Goal: Task Accomplishment & Management: Manage account settings

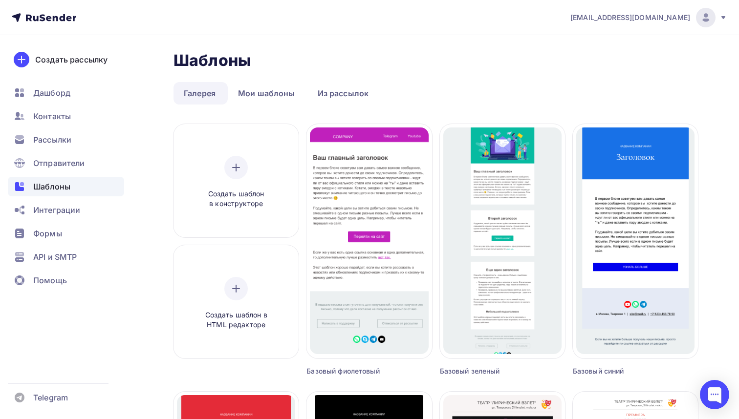
click at [723, 19] on icon at bounding box center [724, 18] width 8 height 8
click at [598, 59] on span "[DEMOGRAPHIC_DATA]" at bounding box center [625, 63] width 89 height 12
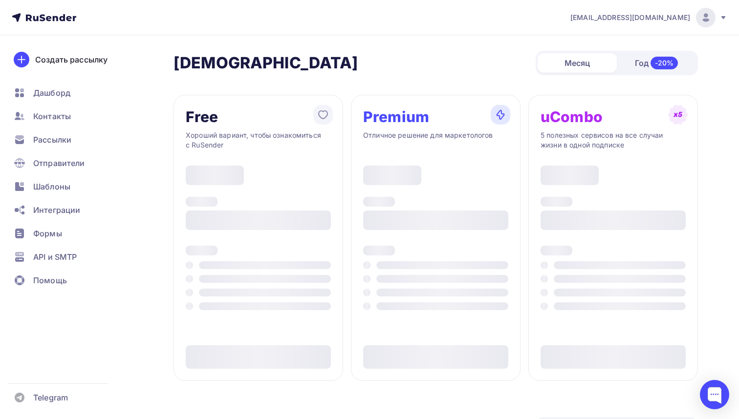
type input "500"
type input "100"
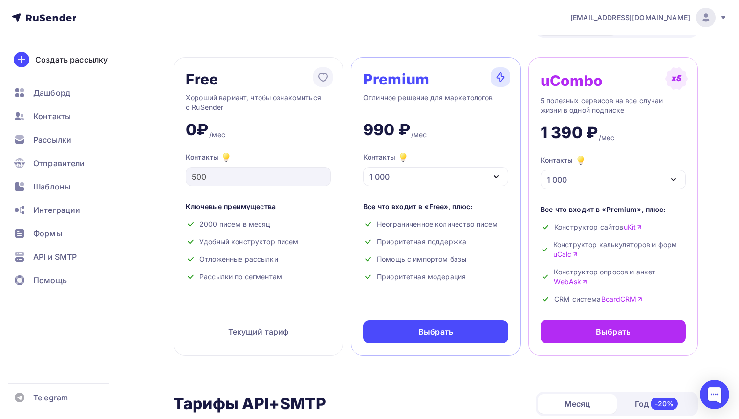
scroll to position [38, 0]
click at [495, 177] on icon "button" at bounding box center [496, 176] width 4 height 2
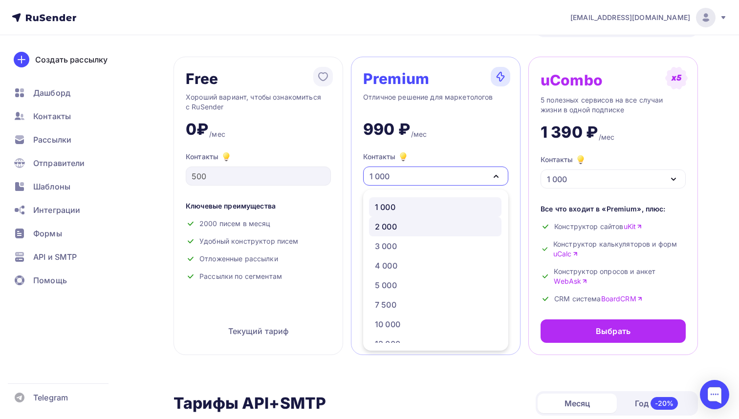
click at [393, 225] on div "2 000" at bounding box center [386, 227] width 22 height 12
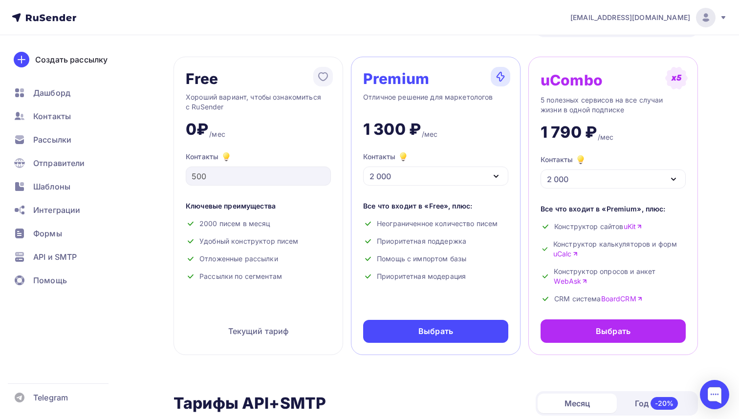
click at [639, 407] on div "Год -20%" at bounding box center [656, 404] width 79 height 21
click at [579, 404] on div "Месяц" at bounding box center [577, 404] width 79 height 20
click at [61, 113] on span "Контакты" at bounding box center [52, 116] width 38 height 12
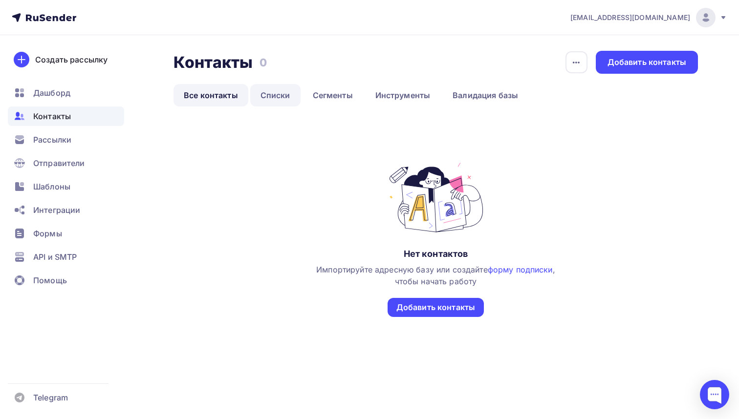
click at [269, 96] on link "Списки" at bounding box center [275, 95] width 50 height 22
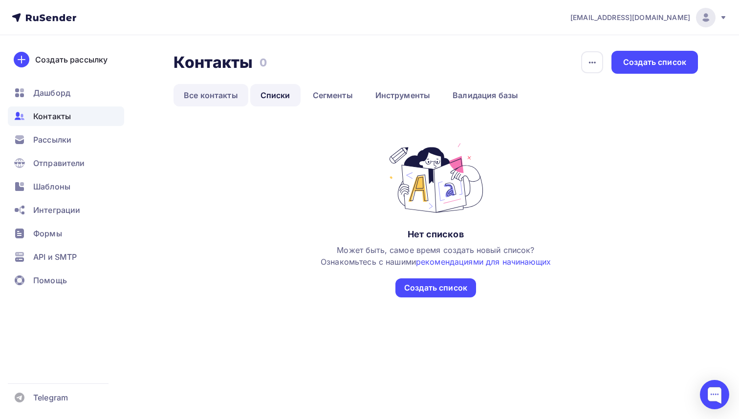
click at [221, 95] on link "Все контакты" at bounding box center [211, 95] width 75 height 22
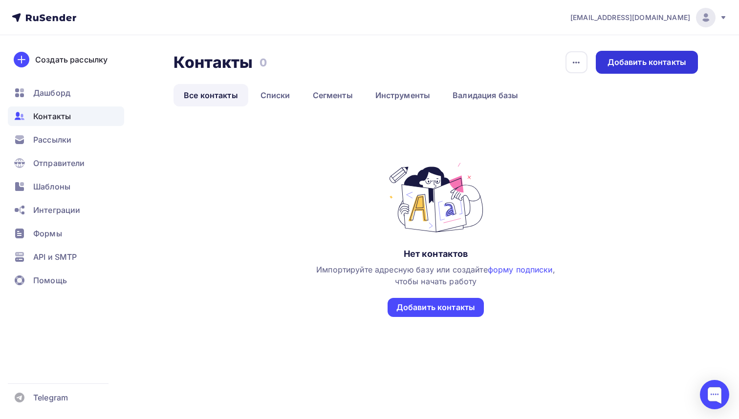
click at [638, 62] on div "Добавить контакты" at bounding box center [647, 62] width 79 height 11
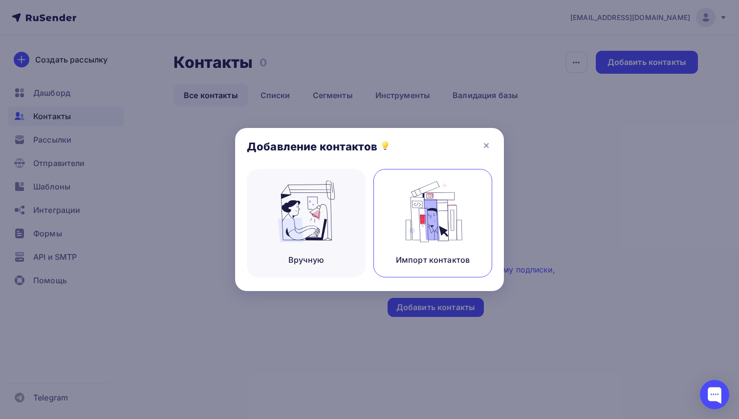
click at [438, 219] on img at bounding box center [433, 212] width 66 height 62
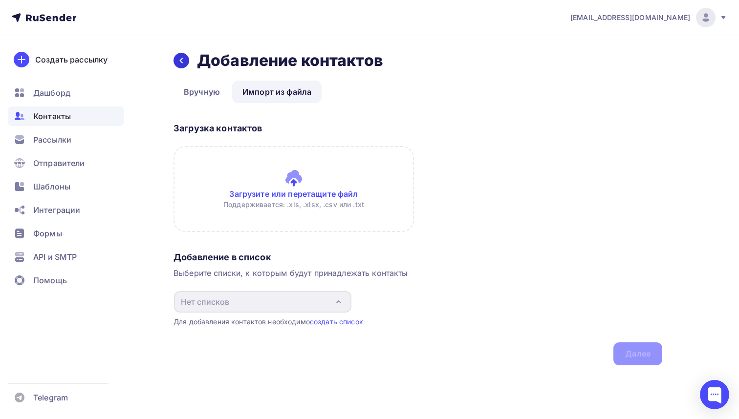
click at [183, 60] on icon at bounding box center [181, 61] width 8 height 8
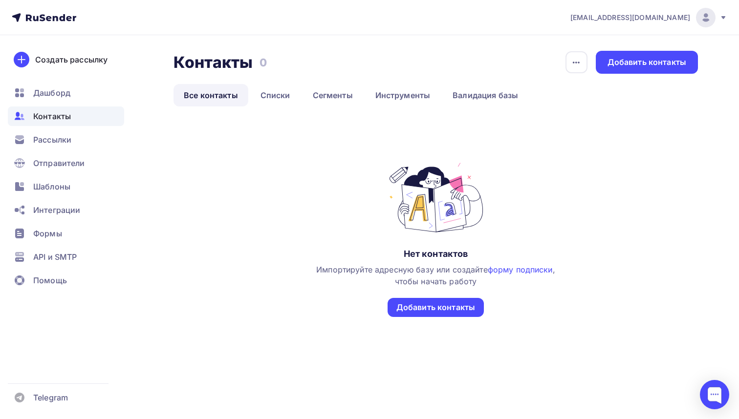
click at [723, 18] on icon at bounding box center [724, 17] width 4 height 3
click at [412, 308] on div "Добавить контакты" at bounding box center [435, 307] width 79 height 11
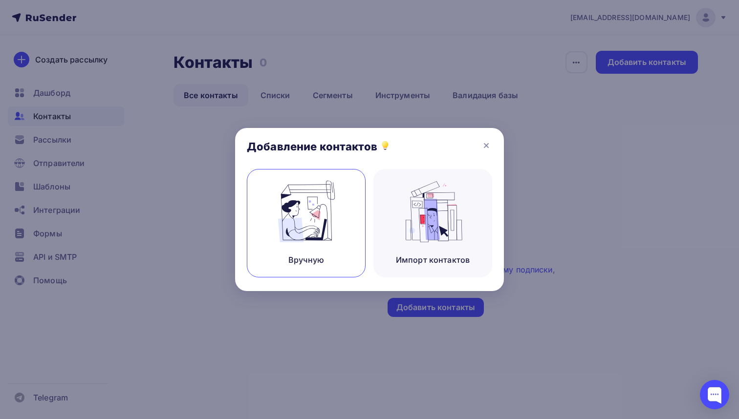
click at [320, 228] on img at bounding box center [307, 212] width 66 height 62
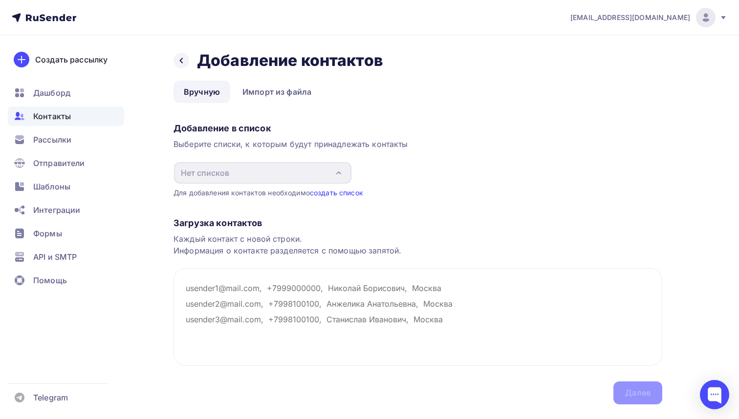
click at [325, 194] on link "создать список" at bounding box center [336, 193] width 53 height 8
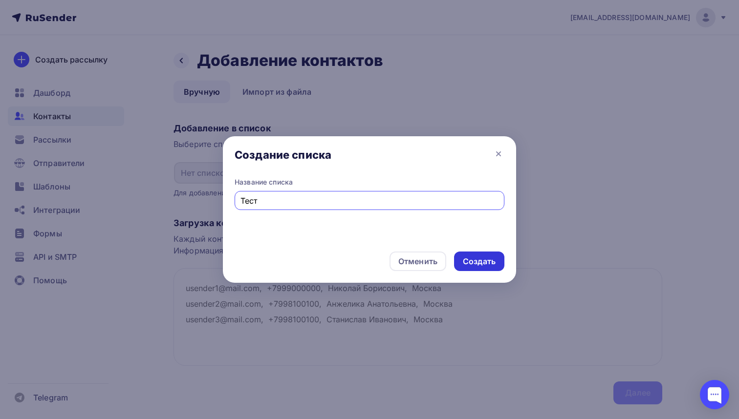
type input "Тест"
click at [470, 260] on div "Создать" at bounding box center [479, 261] width 33 height 11
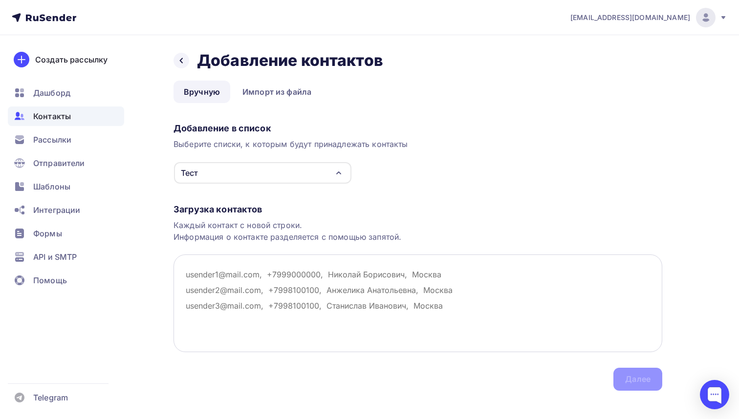
click at [193, 276] on textarea at bounding box center [418, 304] width 489 height 98
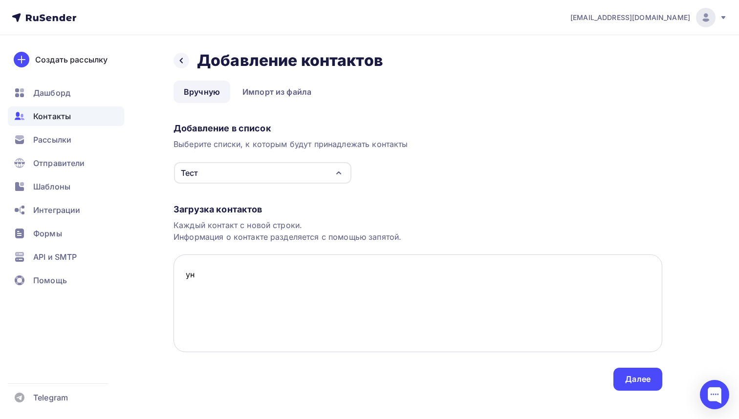
type textarea "у"
type textarea "[EMAIL_ADDRESS][DOMAIN_NAME], [PERSON_NAME]"
click at [623, 378] on div "Далее" at bounding box center [638, 379] width 49 height 23
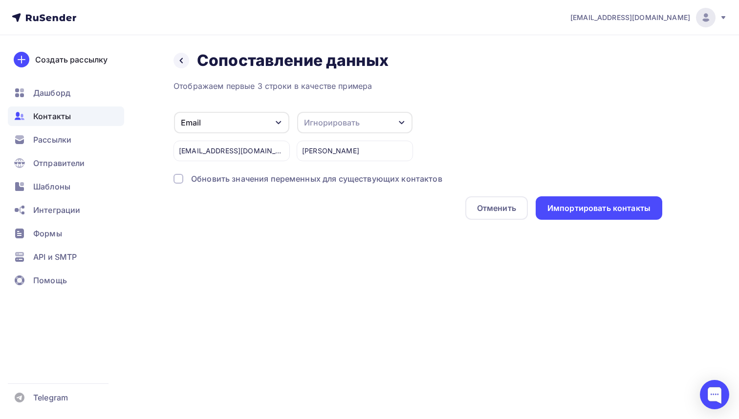
click at [343, 122] on div "Игнорировать" at bounding box center [332, 123] width 56 height 12
click at [319, 126] on div "Имя" at bounding box center [336, 126] width 57 height 12
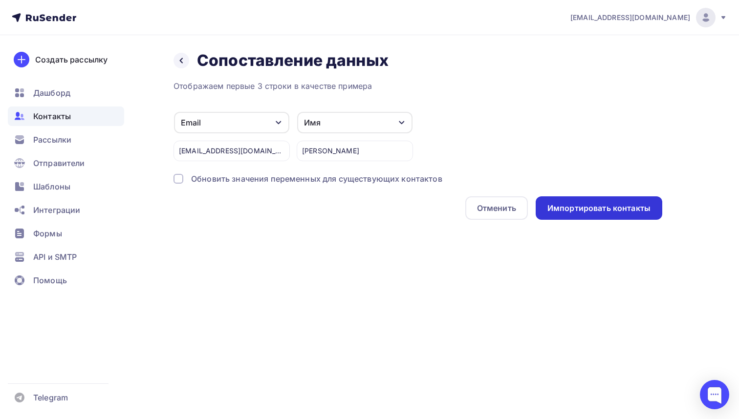
click at [561, 210] on div "Импортировать контакты" at bounding box center [599, 208] width 103 height 11
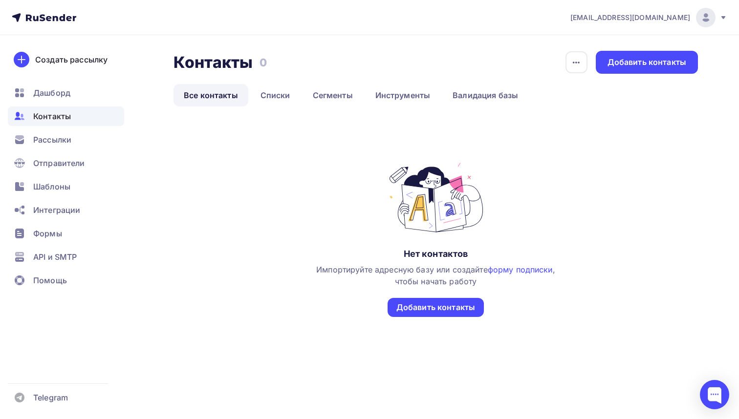
click at [217, 94] on link "Все контакты" at bounding box center [211, 95] width 75 height 22
click at [279, 96] on link "Списки" at bounding box center [275, 95] width 50 height 22
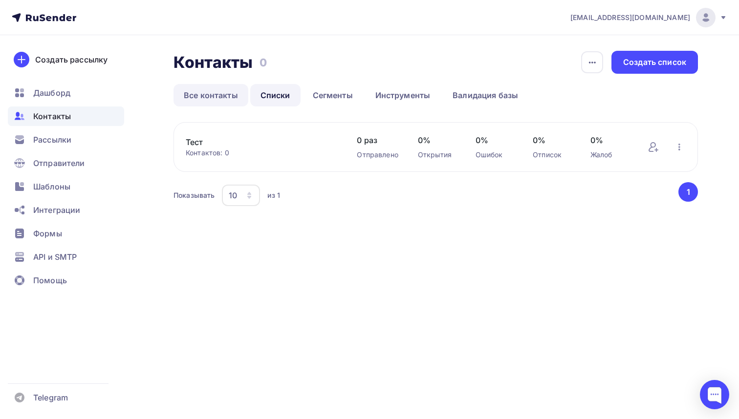
click at [219, 94] on link "Все контакты" at bounding box center [211, 95] width 75 height 22
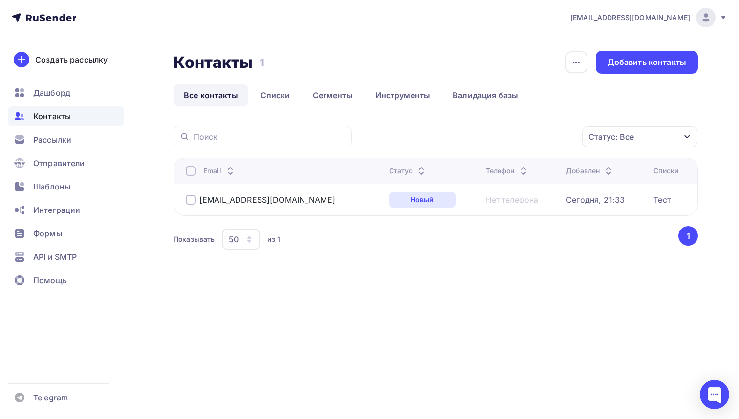
click at [609, 135] on div "Статус: Все" at bounding box center [611, 137] width 45 height 12
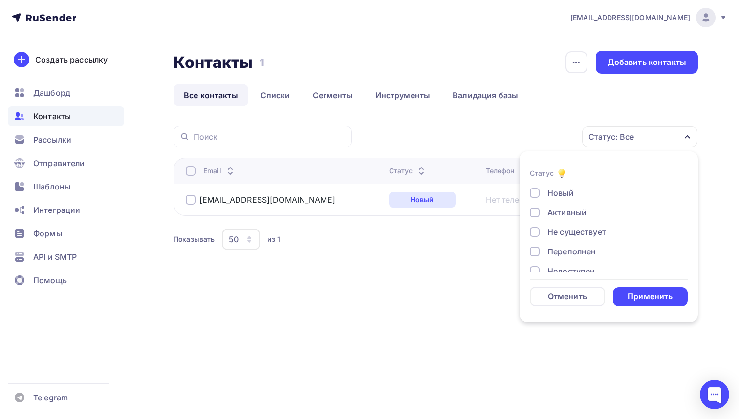
click at [609, 135] on div "Статус: Все" at bounding box center [611, 137] width 45 height 12
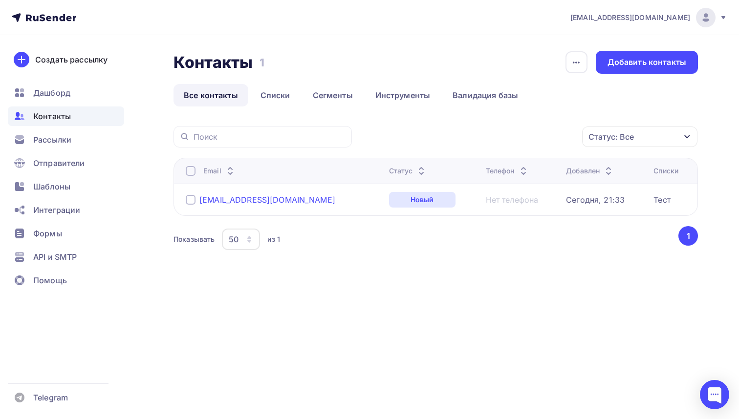
click at [215, 200] on div "[EMAIL_ADDRESS][DOMAIN_NAME]" at bounding box center [267, 200] width 136 height 10
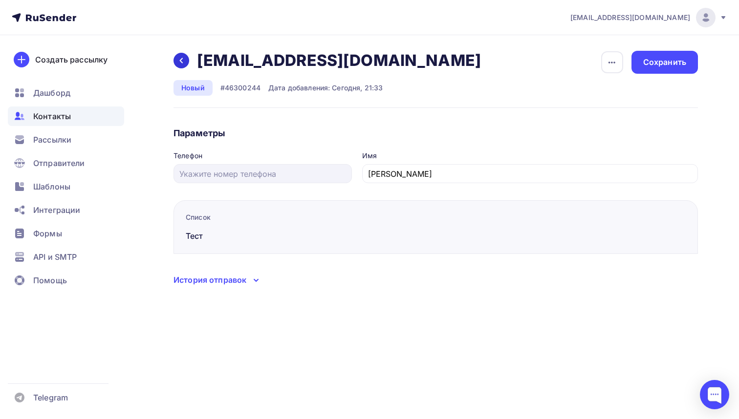
click at [182, 61] on icon at bounding box center [181, 61] width 8 height 8
